Goal: Navigation & Orientation: Find specific page/section

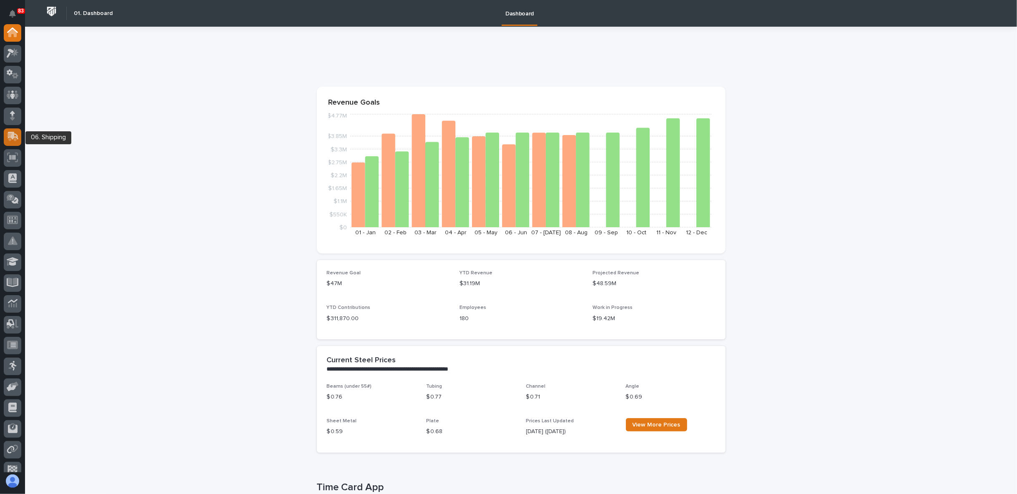
click at [18, 139] on icon at bounding box center [13, 136] width 11 height 8
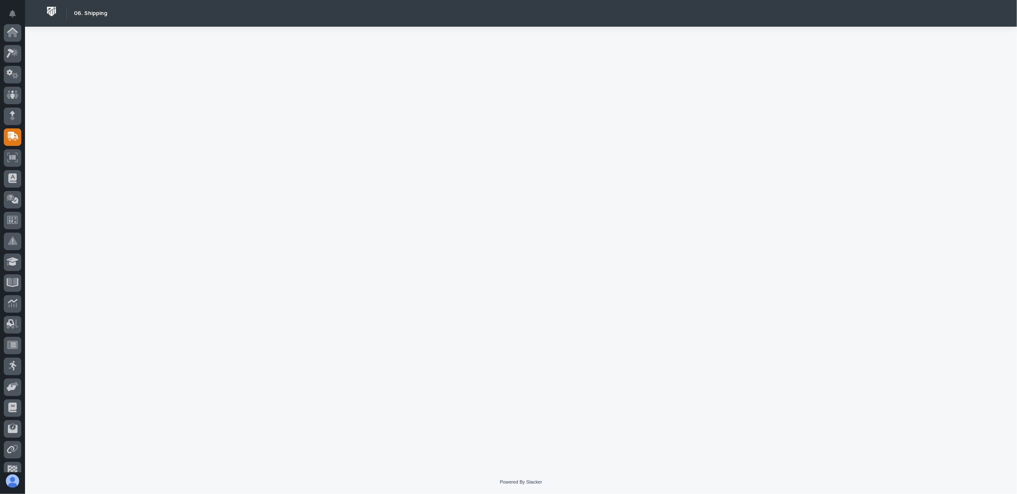
scroll to position [73, 0]
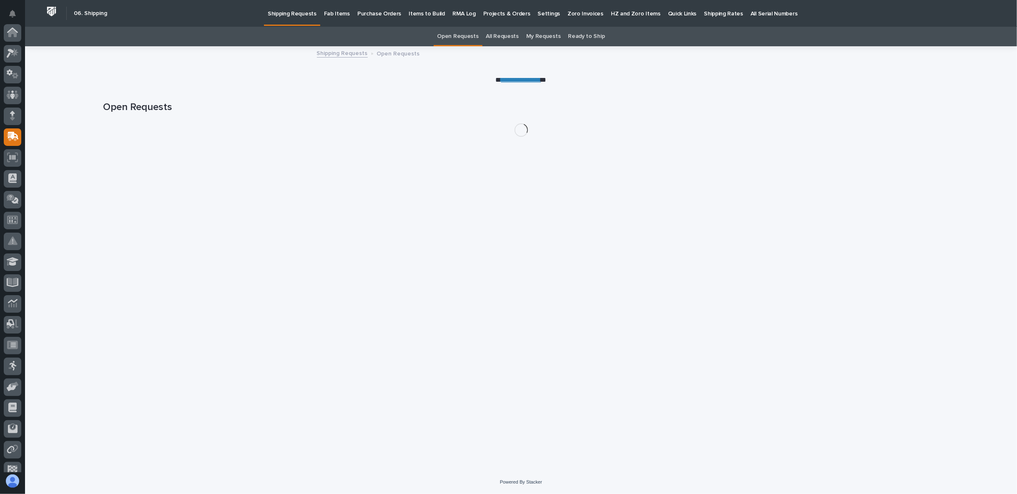
scroll to position [73, 0]
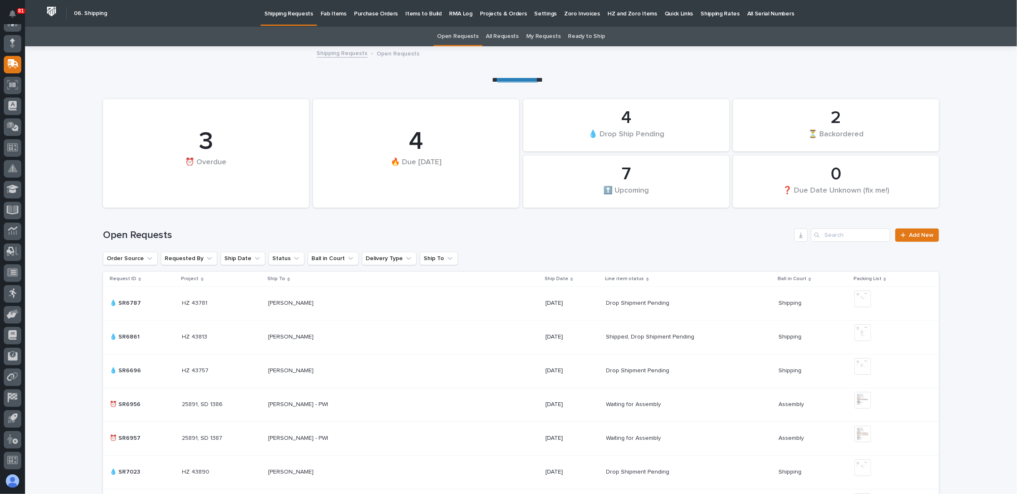
click at [700, 15] on p "Shipping Rates" at bounding box center [719, 9] width 39 height 18
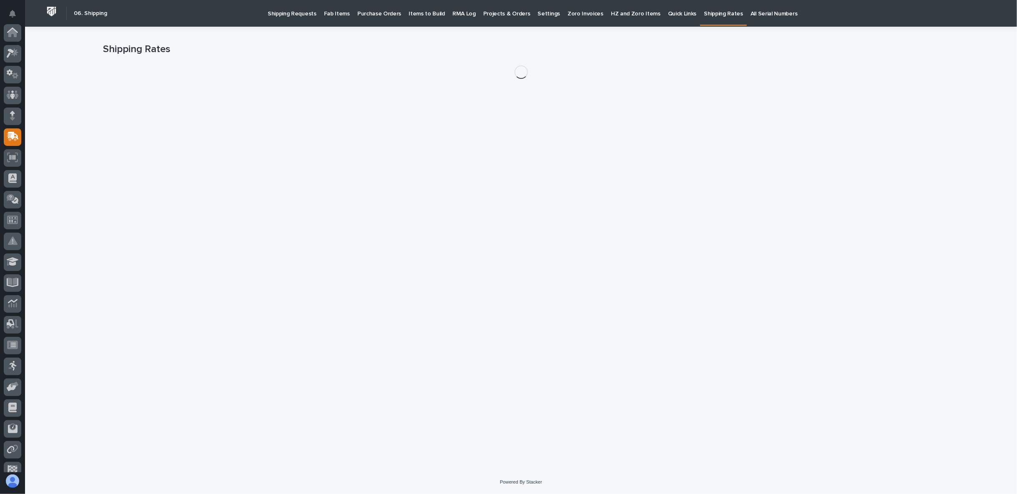
scroll to position [73, 0]
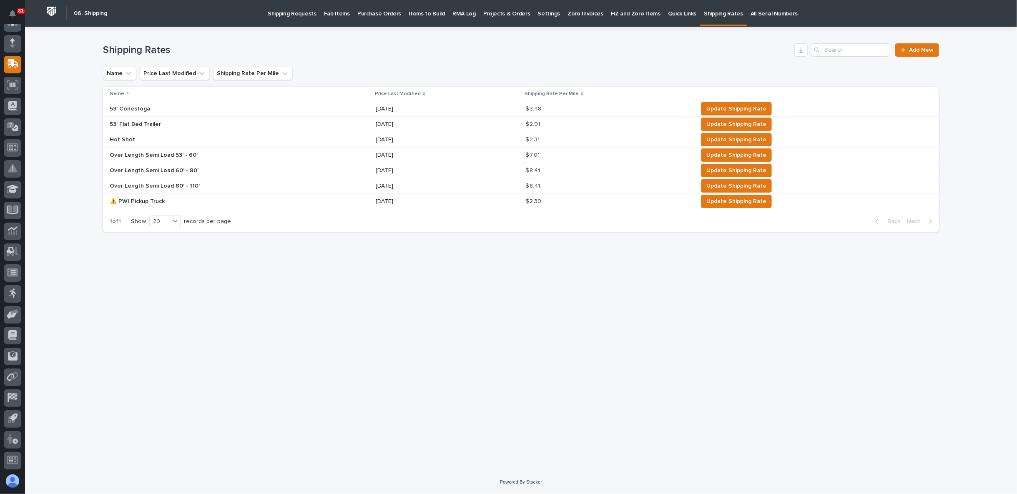
click at [330, 13] on p "Fab Items" at bounding box center [337, 9] width 26 height 18
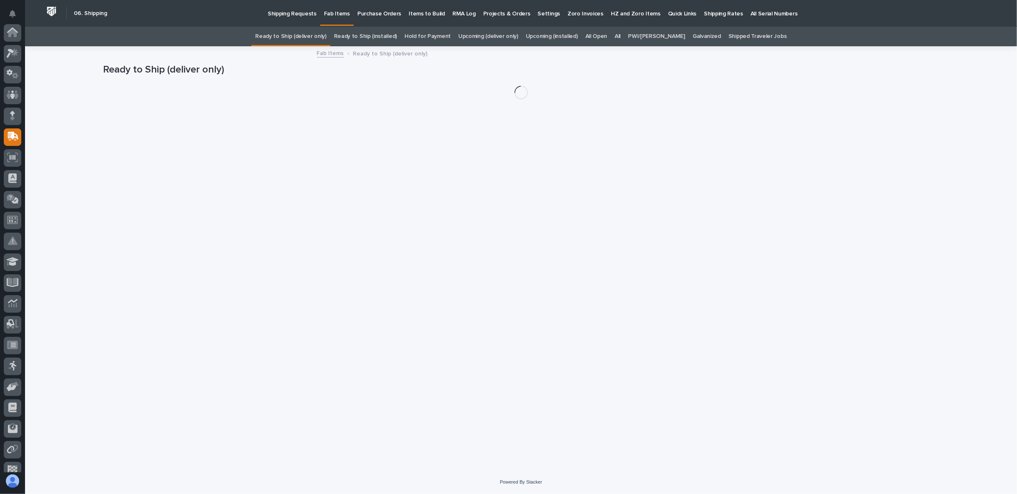
scroll to position [73, 0]
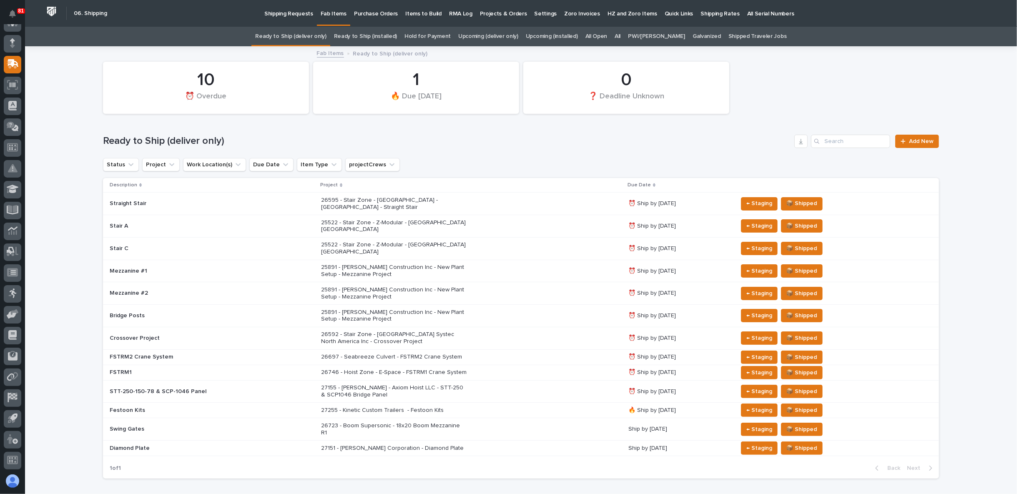
click at [324, 39] on link "Ready to Ship (deliver only)" at bounding box center [290, 37] width 71 height 20
click at [620, 33] on link "All" at bounding box center [617, 37] width 6 height 20
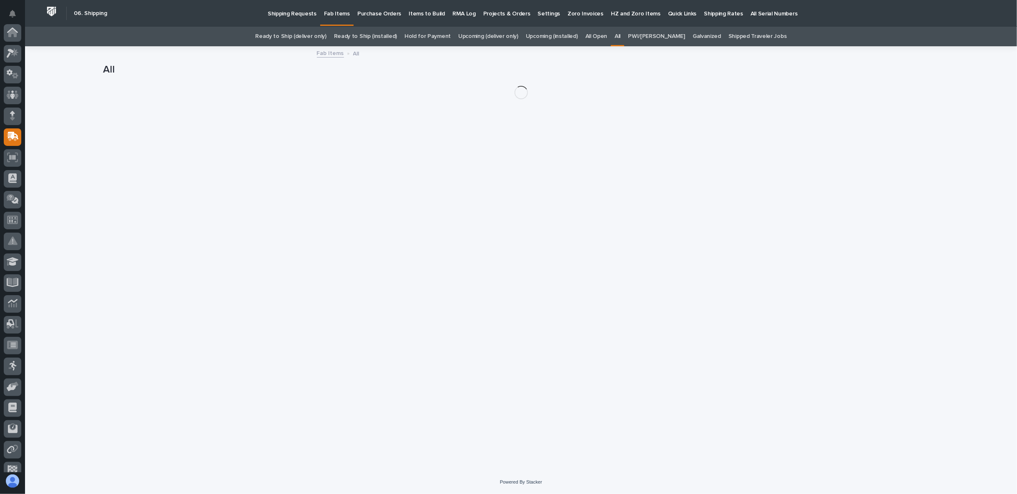
scroll to position [73, 0]
